Goal: Information Seeking & Learning: Learn about a topic

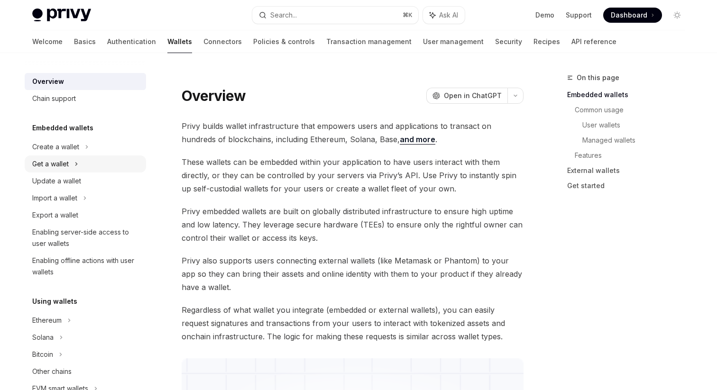
click at [85, 162] on div "Get a wallet" at bounding box center [85, 164] width 121 height 17
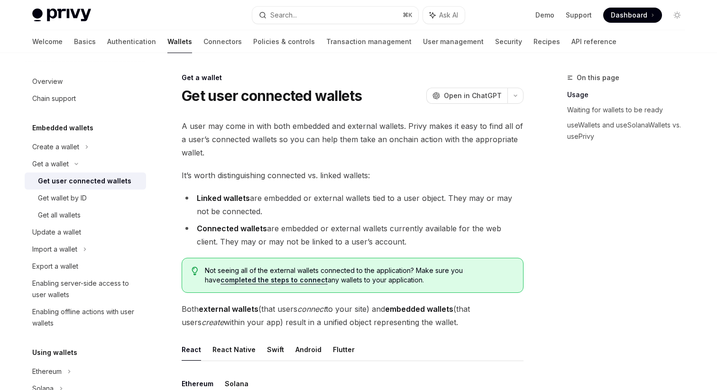
click at [167, 40] on link "Wallets" at bounding box center [179, 41] width 25 height 23
type textarea "*"
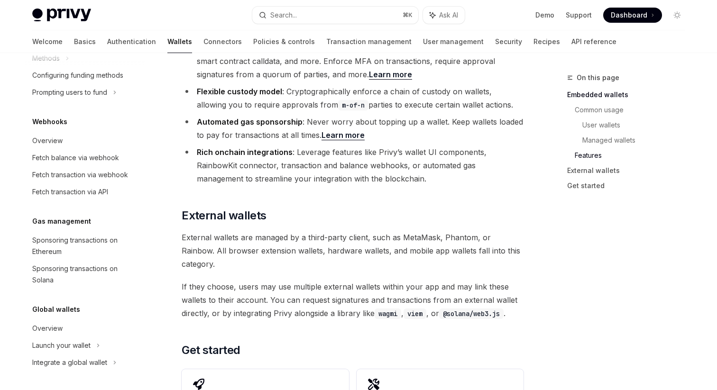
scroll to position [1274, 0]
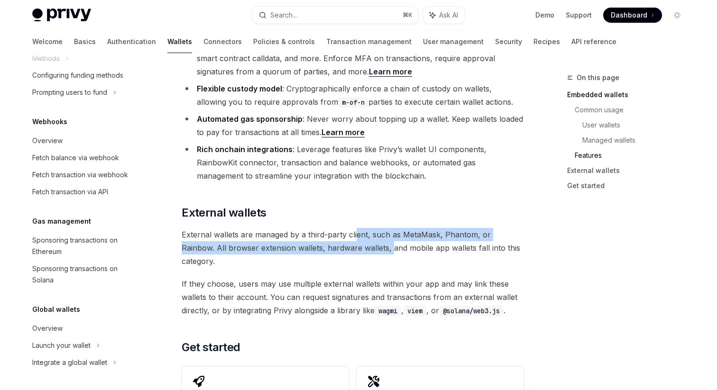
click at [356, 228] on span "External wallets are managed by a third-party client, such as MetaMask, Phantom…" at bounding box center [353, 248] width 342 height 40
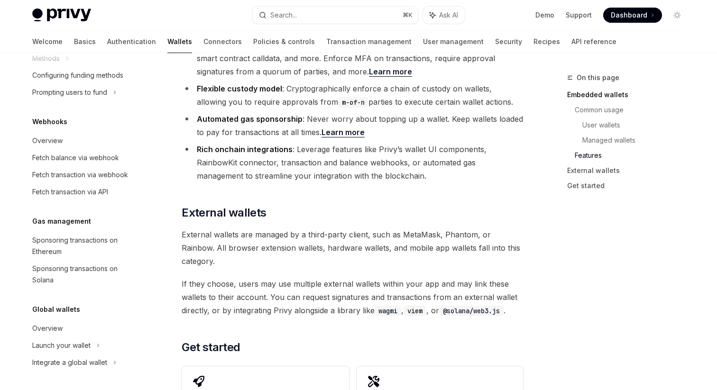
click at [357, 228] on span "External wallets are managed by a third-party client, such as MetaMask, Phantom…" at bounding box center [353, 248] width 342 height 40
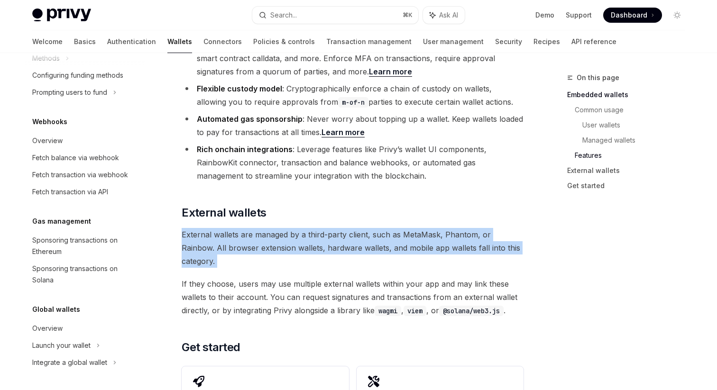
click at [357, 228] on span "External wallets are managed by a third-party client, such as MetaMask, Phantom…" at bounding box center [353, 248] width 342 height 40
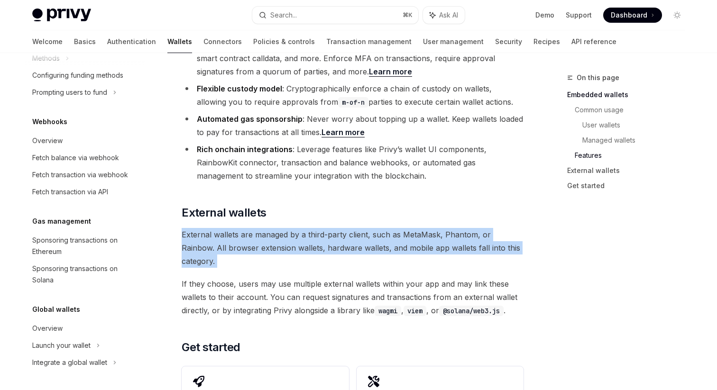
click at [357, 228] on span "External wallets are managed by a third-party client, such as MetaMask, Phantom…" at bounding box center [353, 248] width 342 height 40
click at [350, 228] on span "External wallets are managed by a third-party client, such as MetaMask, Phantom…" at bounding box center [353, 248] width 342 height 40
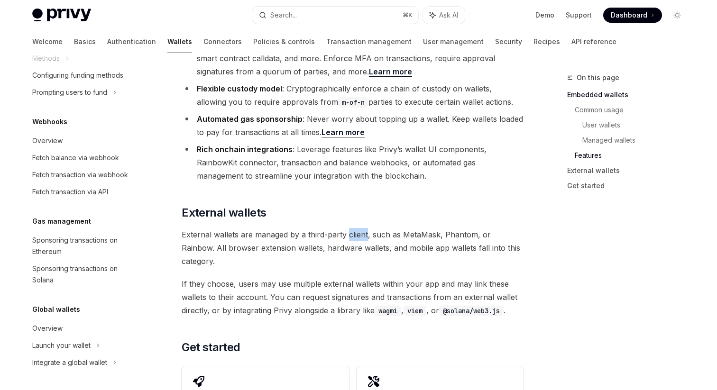
click at [350, 228] on span "External wallets are managed by a third-party client, such as MetaMask, Phantom…" at bounding box center [353, 248] width 342 height 40
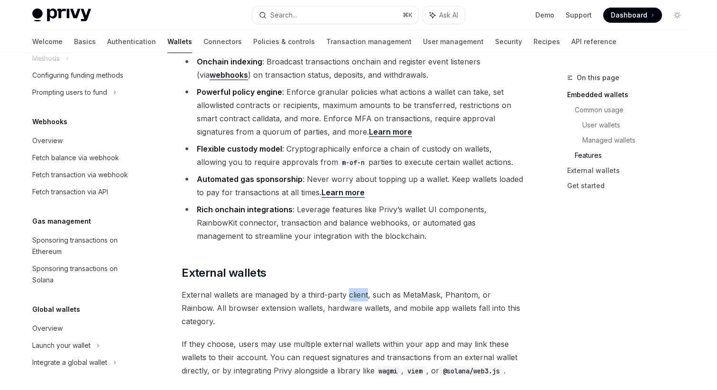
scroll to position [1201, 0]
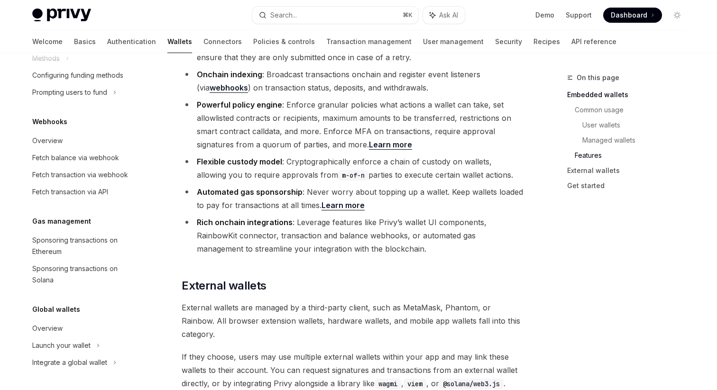
click at [371, 216] on li "Rich onchain integrations : Leverage features like Privy’s wallet UI components…" at bounding box center [353, 236] width 342 height 40
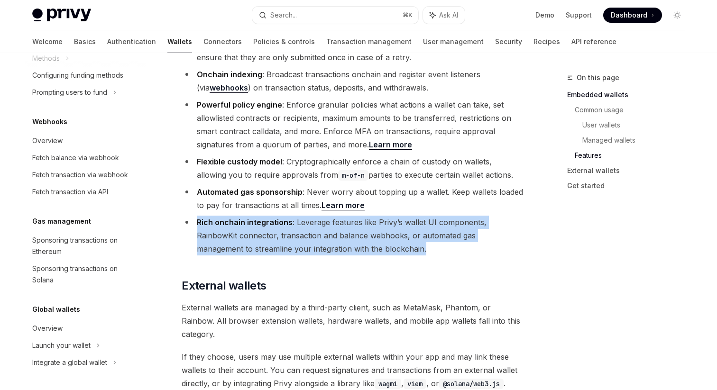
drag, startPoint x: 371, startPoint y: 211, endPoint x: 185, endPoint y: 186, distance: 187.6
click at [185, 216] on li "Rich onchain integrations : Leverage features like Privy’s wallet UI components…" at bounding box center [353, 236] width 342 height 40
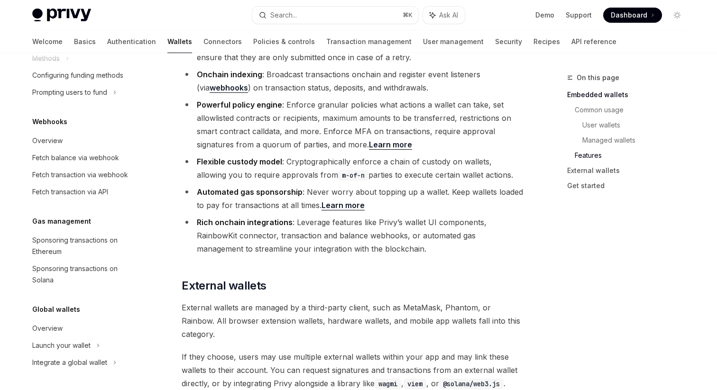
click at [228, 216] on li "Rich onchain integrations : Leverage features like Privy’s wallet UI components…" at bounding box center [353, 236] width 342 height 40
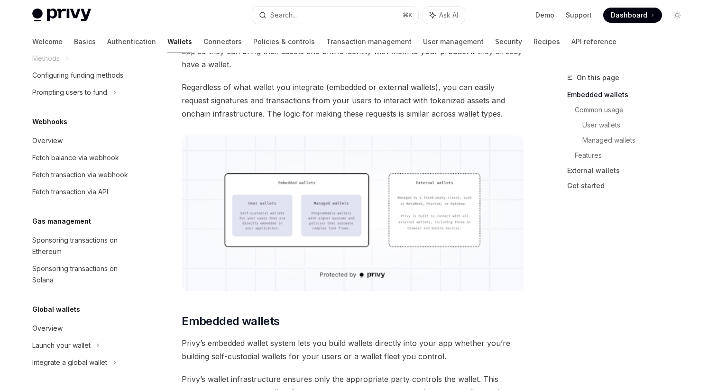
scroll to position [226, 0]
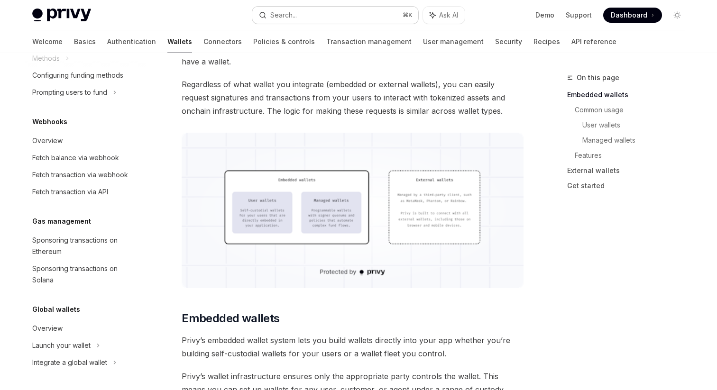
click at [316, 8] on button "Search... ⌘ K" at bounding box center [335, 15] width 166 height 17
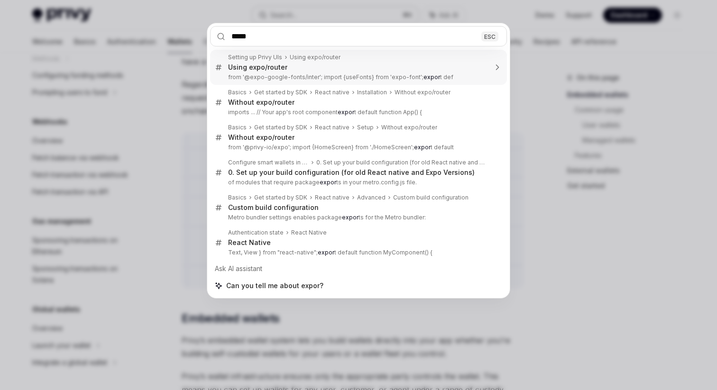
type input "******"
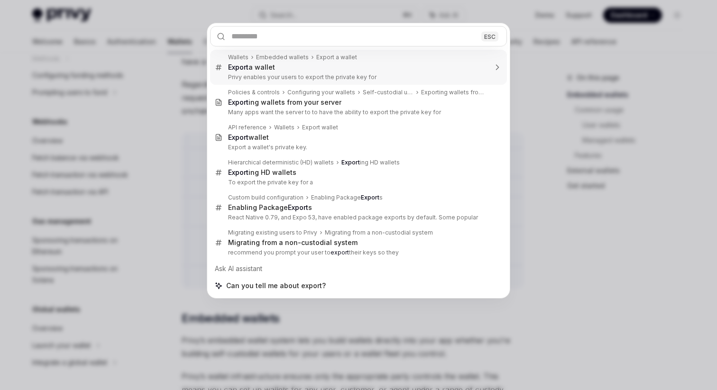
type textarea "*"
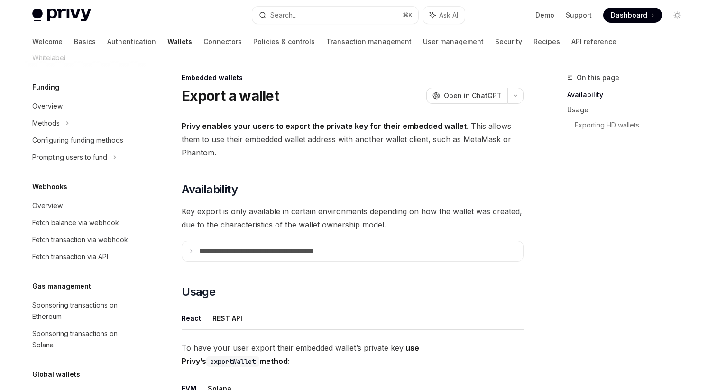
scroll to position [481, 0]
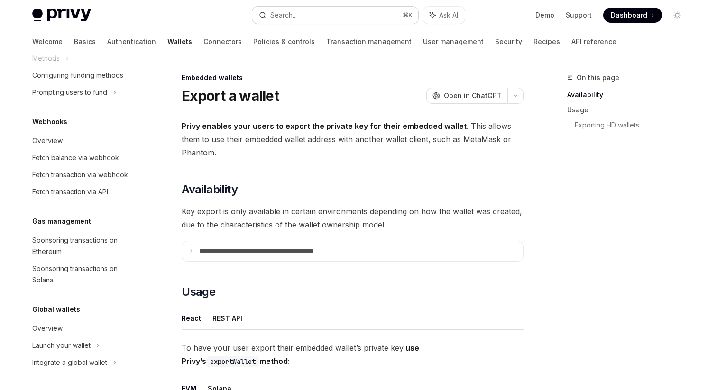
click at [303, 14] on button "Search... ⌘ K" at bounding box center [335, 15] width 166 height 17
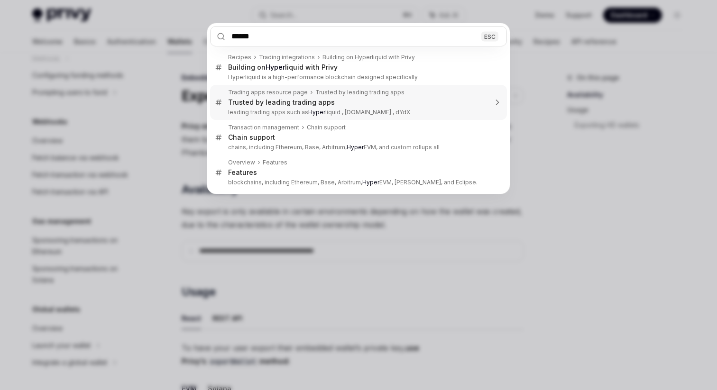
type input "*******"
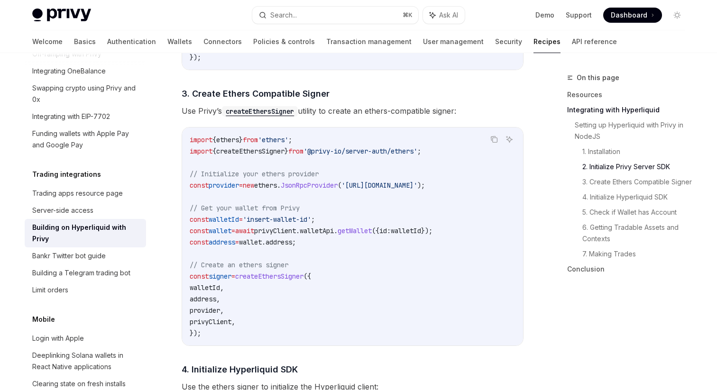
scroll to position [692, 0]
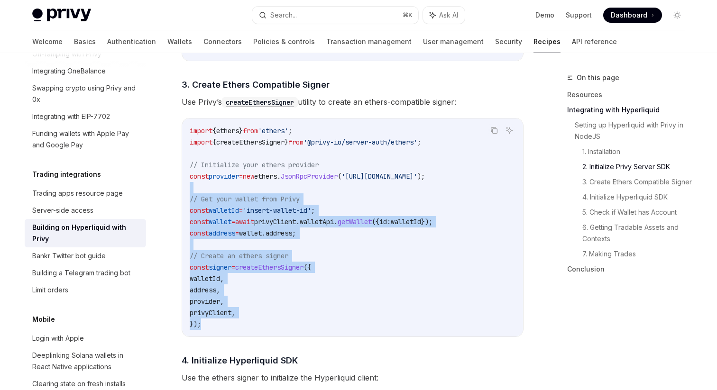
drag, startPoint x: 273, startPoint y: 333, endPoint x: 292, endPoint y: 180, distance: 154.3
click at [292, 181] on code "import { ethers } from 'ethers' ; import { createEthersSigner } from '@privy-io…" at bounding box center [353, 227] width 326 height 205
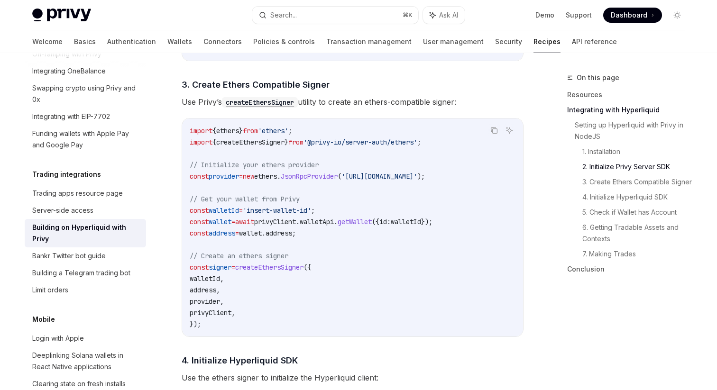
click at [293, 186] on code "import { ethers } from 'ethers' ; import { createEthersSigner } from '@privy-io…" at bounding box center [353, 227] width 326 height 205
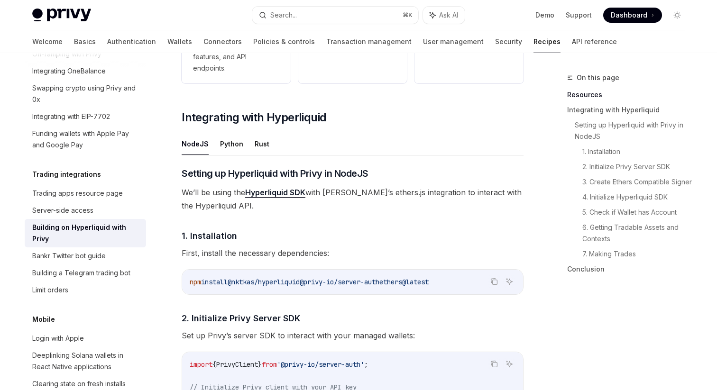
scroll to position [317, 0]
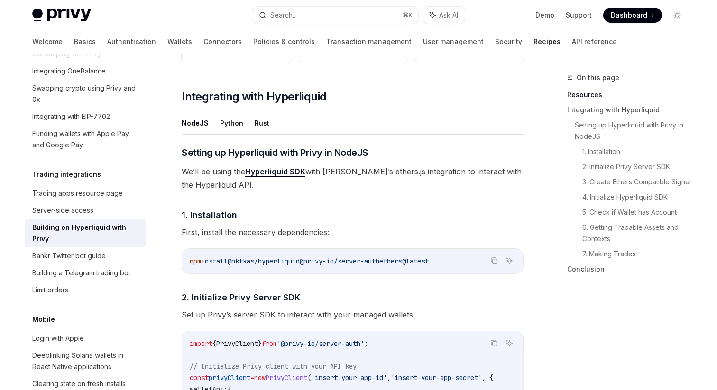
click at [239, 123] on button "Python" at bounding box center [231, 123] width 23 height 22
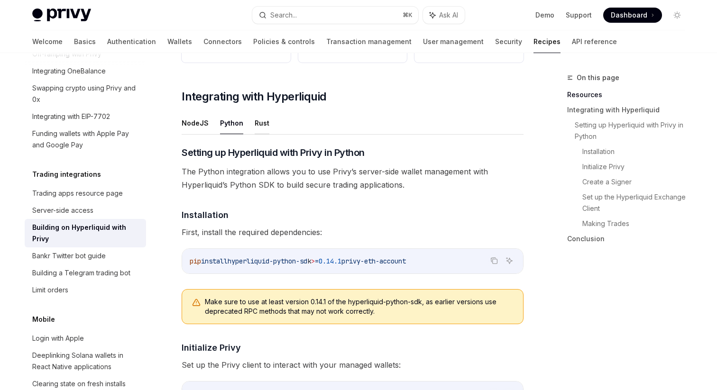
click at [255, 125] on button "Rust" at bounding box center [262, 123] width 15 height 22
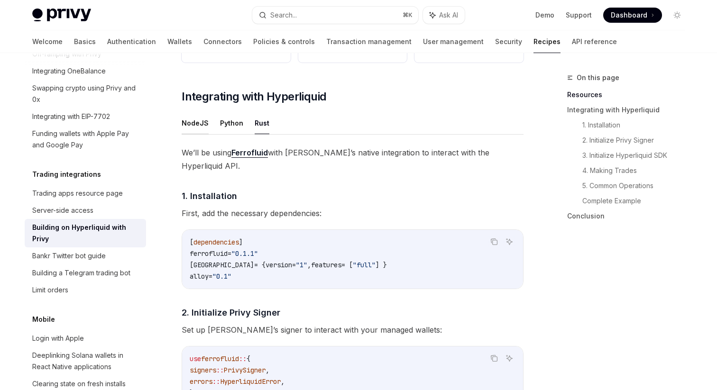
click at [197, 125] on button "NodeJS" at bounding box center [195, 123] width 27 height 22
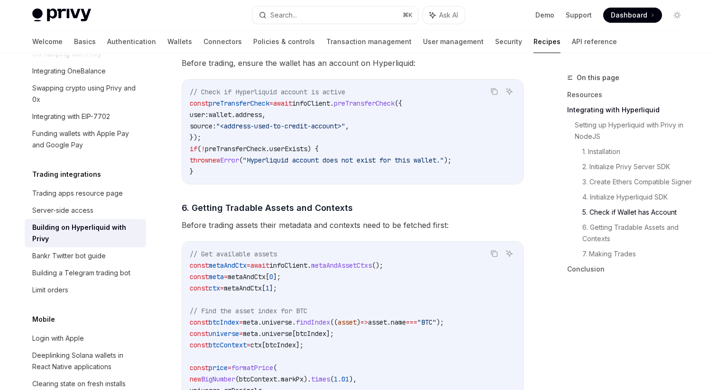
scroll to position [1188, 0]
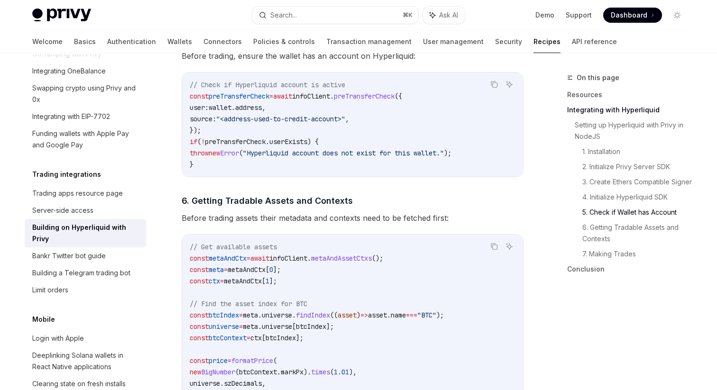
drag, startPoint x: 233, startPoint y: 162, endPoint x: 231, endPoint y: 83, distance: 79.2
click at [231, 83] on code "// Check if Hyperliquid account is active const preTransferCheck = await infoCl…" at bounding box center [353, 124] width 326 height 91
click at [237, 146] on span "preTransferCheck" at bounding box center [235, 142] width 61 height 9
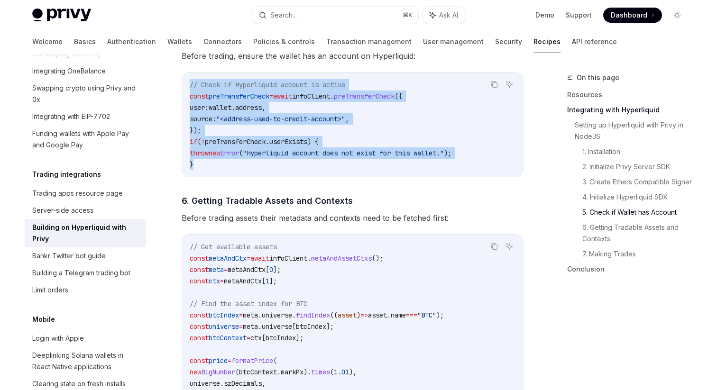
drag, startPoint x: 238, startPoint y: 164, endPoint x: 188, endPoint y: 90, distance: 89.1
click at [188, 90] on div "// Check if Hyperliquid account is active const preTransferCheck = await infoCl…" at bounding box center [352, 125] width 341 height 104
click at [216, 120] on span "source:" at bounding box center [203, 119] width 27 height 9
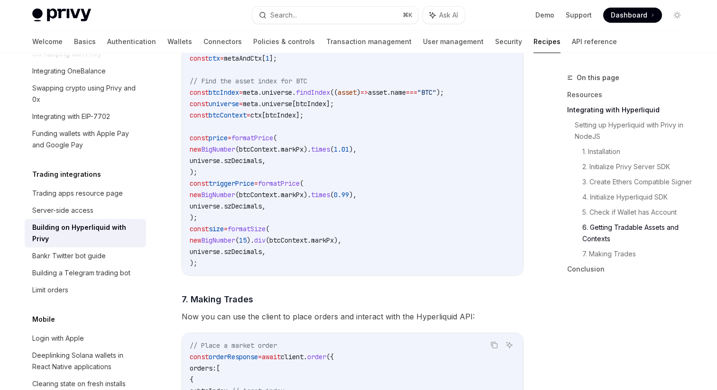
scroll to position [1386, 0]
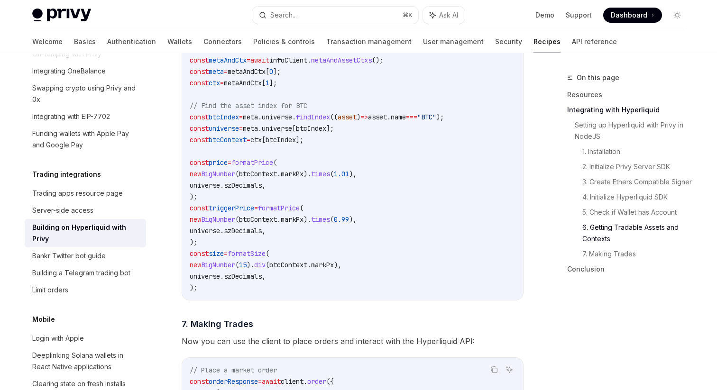
click at [226, 178] on span "BigNumber" at bounding box center [218, 174] width 34 height 9
click at [235, 212] on span "triggerPrice" at bounding box center [232, 208] width 46 height 9
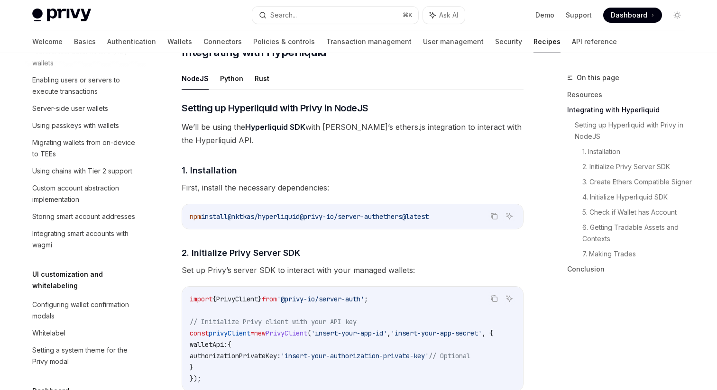
scroll to position [115, 0]
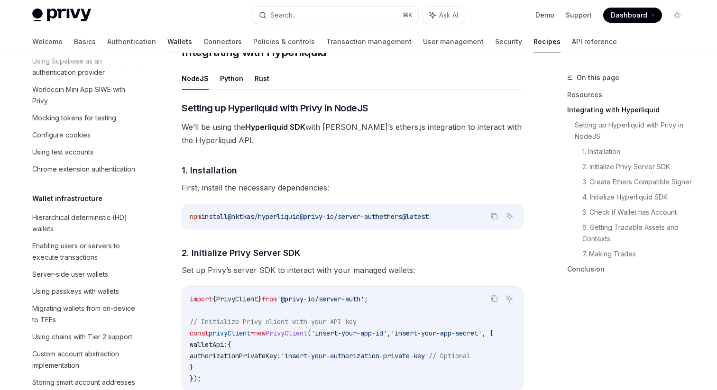
click at [167, 41] on link "Wallets" at bounding box center [179, 41] width 25 height 23
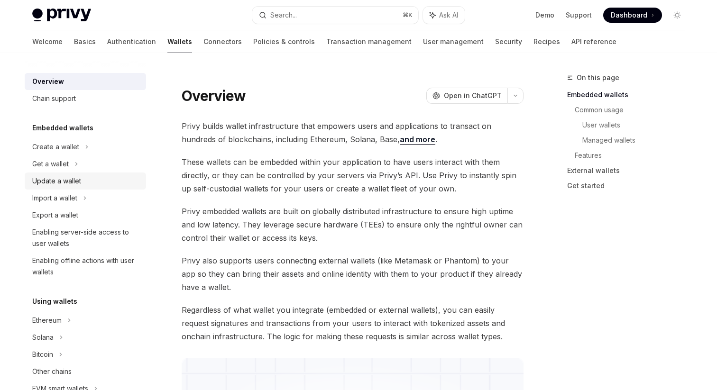
click at [98, 186] on div "Update a wallet" at bounding box center [86, 180] width 108 height 11
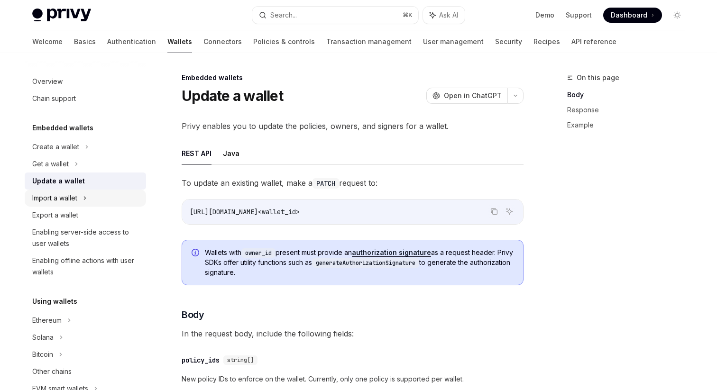
click at [98, 196] on div "Import a wallet" at bounding box center [85, 198] width 121 height 17
type textarea "*"
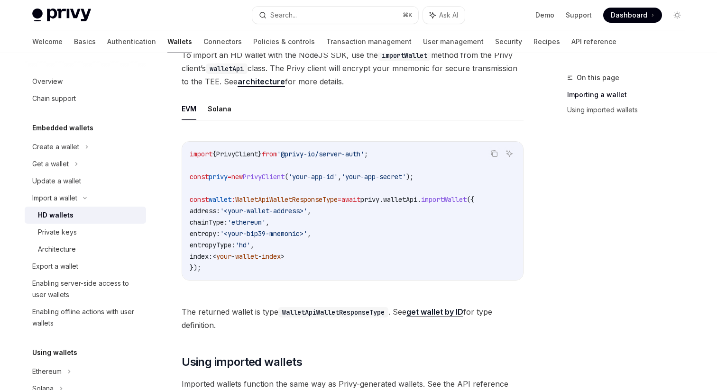
scroll to position [291, 0]
click at [265, 124] on div "EVM Solana Copy Ask AI import { PrivyClient } from '@privy-io/server-auth' ; co…" at bounding box center [353, 198] width 342 height 198
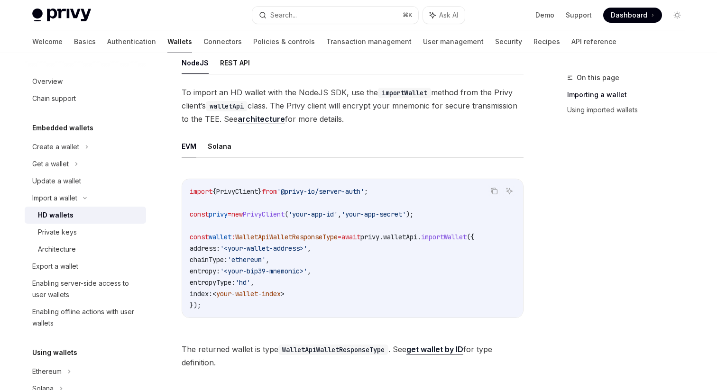
scroll to position [260, 0]
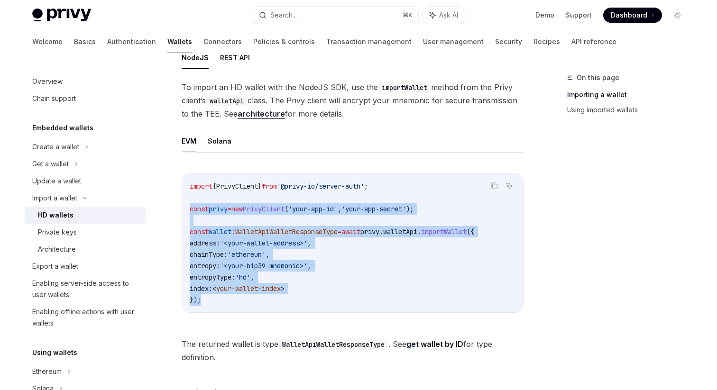
drag, startPoint x: 241, startPoint y: 296, endPoint x: 183, endPoint y: 206, distance: 107.5
click at [183, 206] on div "import { PrivyClient } from '@privy-io/server-auth' ; const privy = new PrivyCl…" at bounding box center [352, 243] width 341 height 138
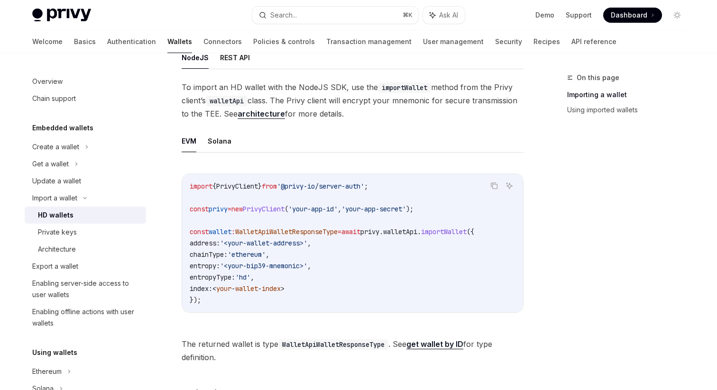
click at [200, 221] on code "import { PrivyClient } from '@privy-io/server-auth' ; const privy = new PrivyCl…" at bounding box center [353, 243] width 326 height 125
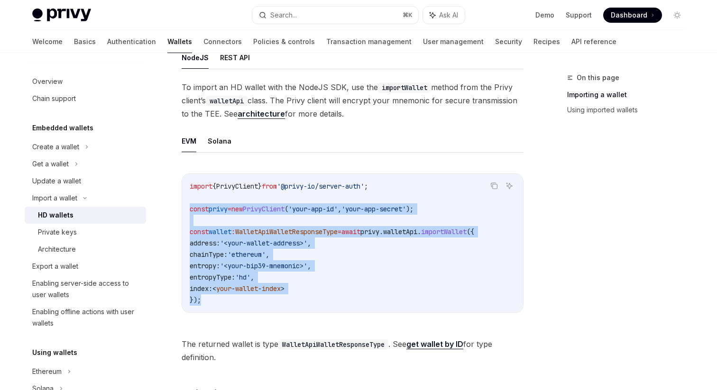
drag, startPoint x: 204, startPoint y: 304, endPoint x: 182, endPoint y: 212, distance: 93.8
click at [182, 212] on div "import { PrivyClient } from '@privy-io/server-auth' ; const privy = new PrivyCl…" at bounding box center [352, 243] width 341 height 138
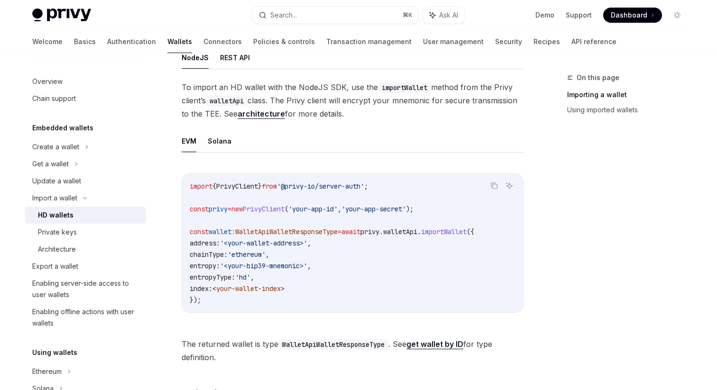
click at [216, 221] on code "import { PrivyClient } from '@privy-io/server-auth' ; const privy = new PrivyCl…" at bounding box center [353, 243] width 326 height 125
click at [224, 234] on span "wallet" at bounding box center [220, 232] width 23 height 9
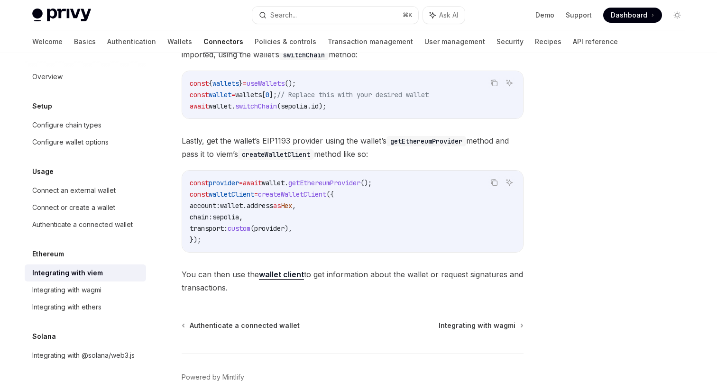
scroll to position [231, 0]
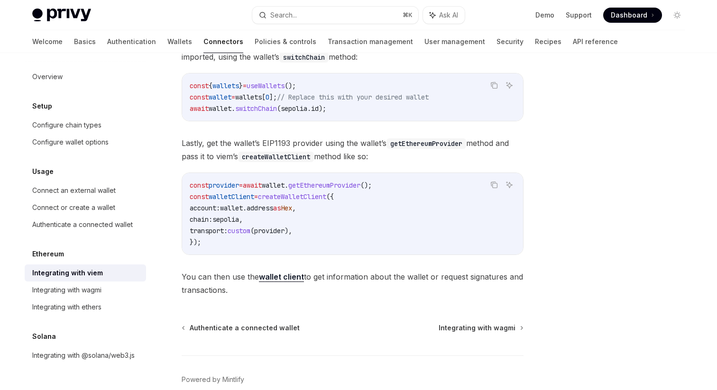
click at [290, 275] on strong "wallet client" at bounding box center [281, 276] width 45 height 9
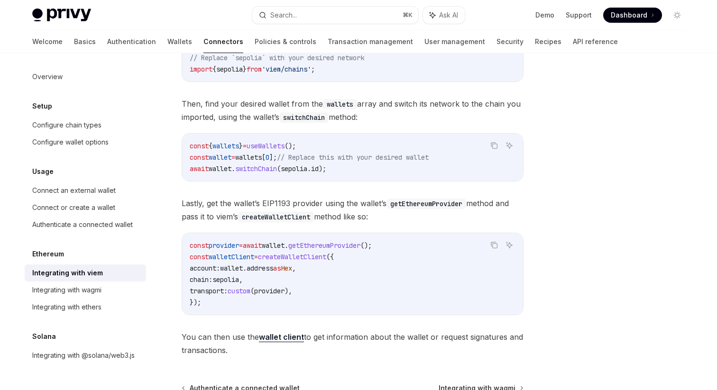
scroll to position [279, 0]
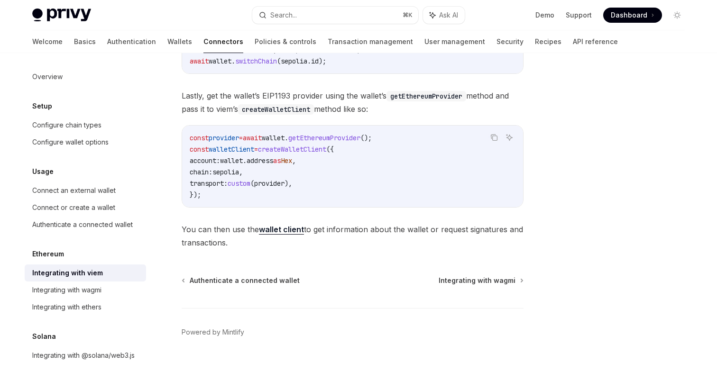
click at [341, 219] on div "Viem represents connected wallets as a wallet client object, which you can use …" at bounding box center [353, 45] width 342 height 409
click at [338, 219] on div "Viem represents connected wallets as a wallet client object, which you can use …" at bounding box center [353, 45] width 342 height 409
click at [341, 233] on span "You can then use the wallet client to get information about the wallet or reque…" at bounding box center [353, 236] width 342 height 27
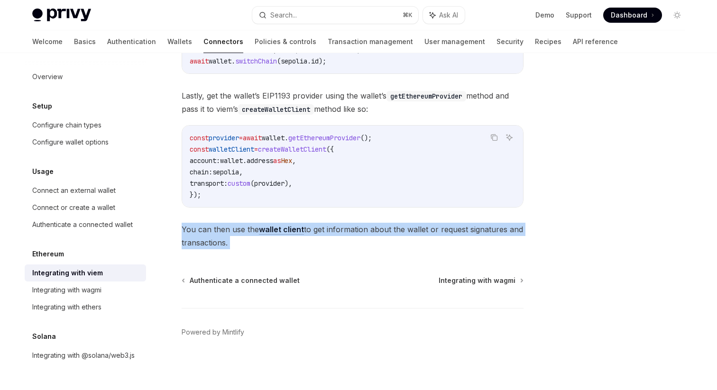
click at [341, 233] on span "You can then use the wallet client to get information about the wallet or reque…" at bounding box center [353, 236] width 342 height 27
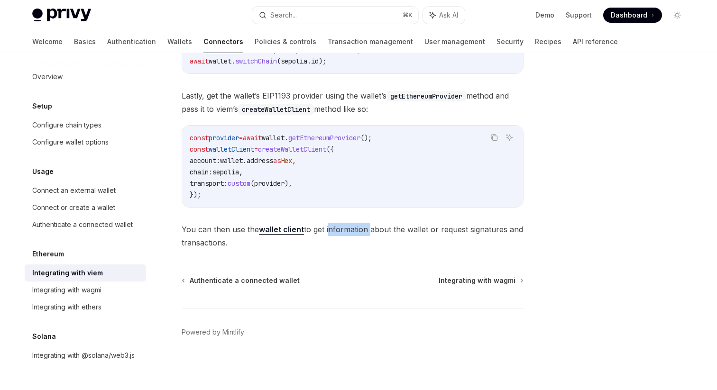
click at [341, 233] on span "You can then use the wallet client to get information about the wallet or reque…" at bounding box center [353, 236] width 342 height 27
click at [344, 231] on span "You can then use the wallet client to get information about the wallet or reque…" at bounding box center [353, 236] width 342 height 27
click at [301, 239] on span "You can then use the wallet client to get information about the wallet or reque…" at bounding box center [353, 236] width 342 height 27
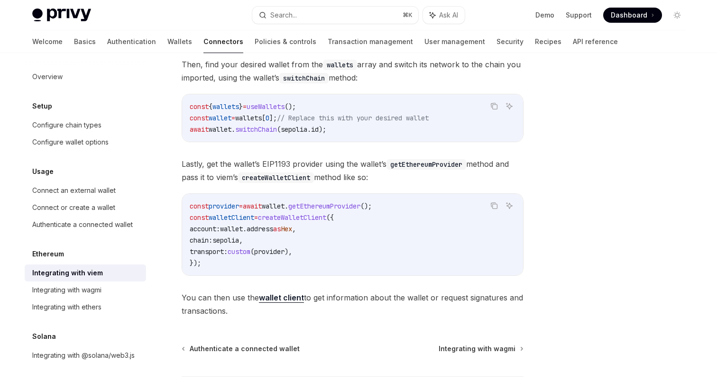
scroll to position [213, 0]
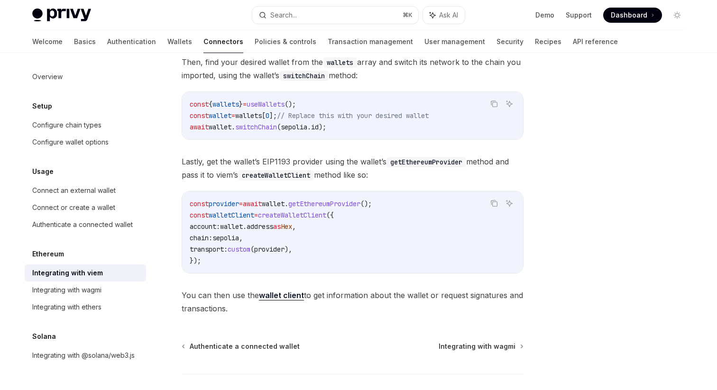
click at [397, 152] on div "Viem represents connected wallets as a wallet client object, which you can use …" at bounding box center [353, 111] width 342 height 409
